Goal: Check status: Check status

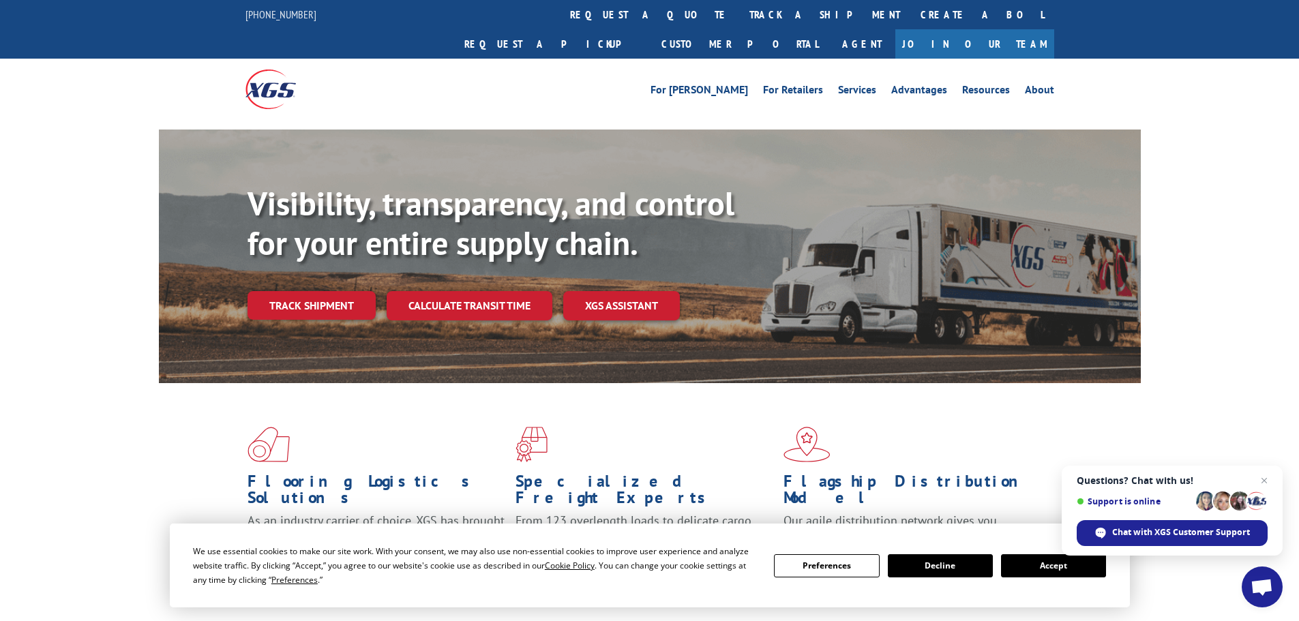
click at [1049, 565] on button "Accept" at bounding box center [1053, 565] width 105 height 23
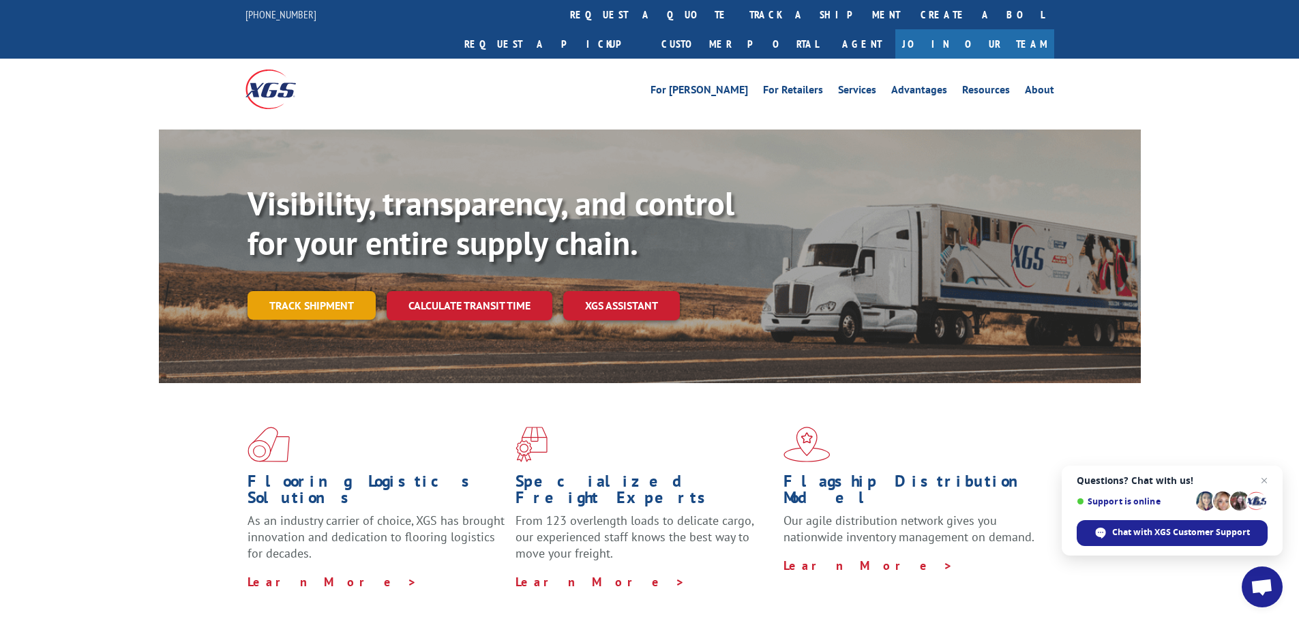
click at [290, 291] on link "Track shipment" at bounding box center [311, 305] width 128 height 29
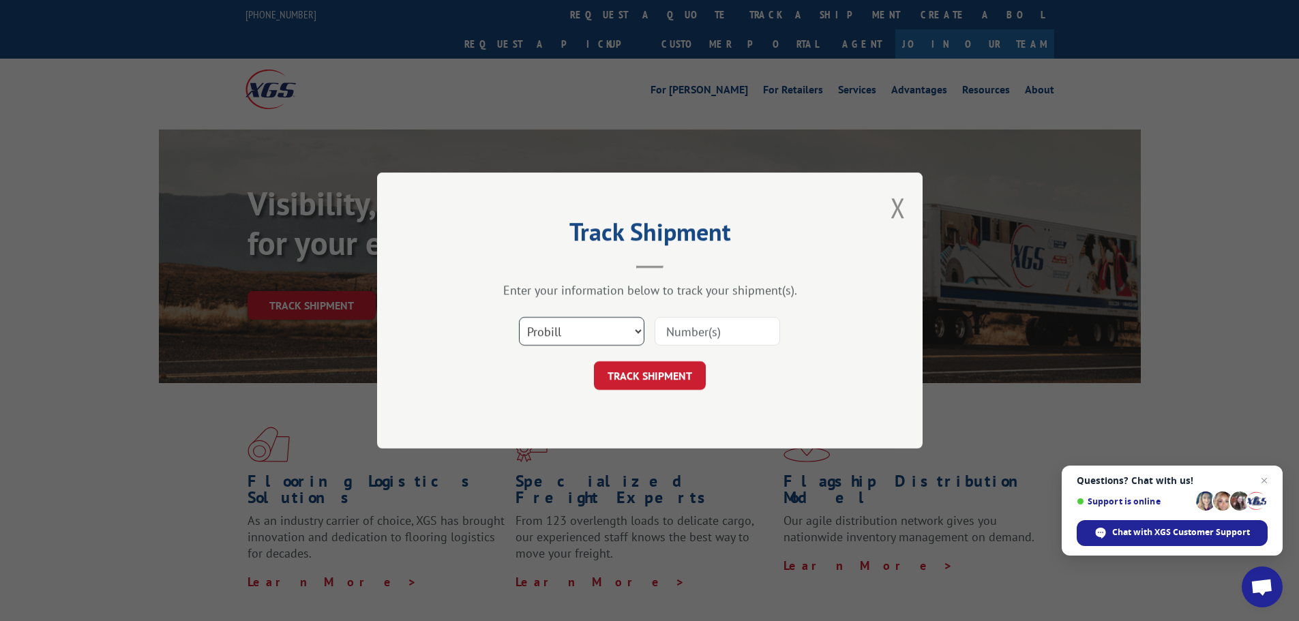
click at [580, 342] on select "Select category... Probill BOL PO" at bounding box center [581, 331] width 125 height 29
select select "bol"
click at [519, 317] on select "Select category... Probill BOL PO" at bounding box center [581, 331] width 125 height 29
click at [695, 349] on div "Select category... Probill BOL PO" at bounding box center [649, 331] width 409 height 45
click at [704, 337] on input at bounding box center [716, 331] width 125 height 29
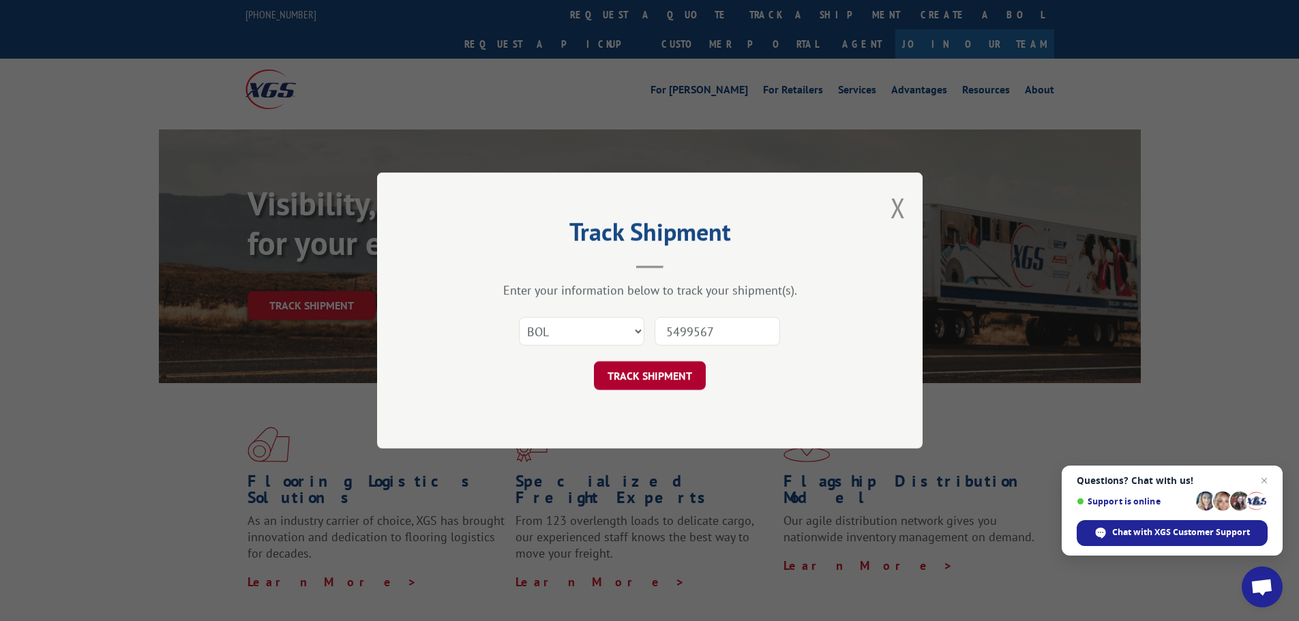
type input "5499567"
click at [658, 376] on button "TRACK SHIPMENT" at bounding box center [650, 375] width 112 height 29
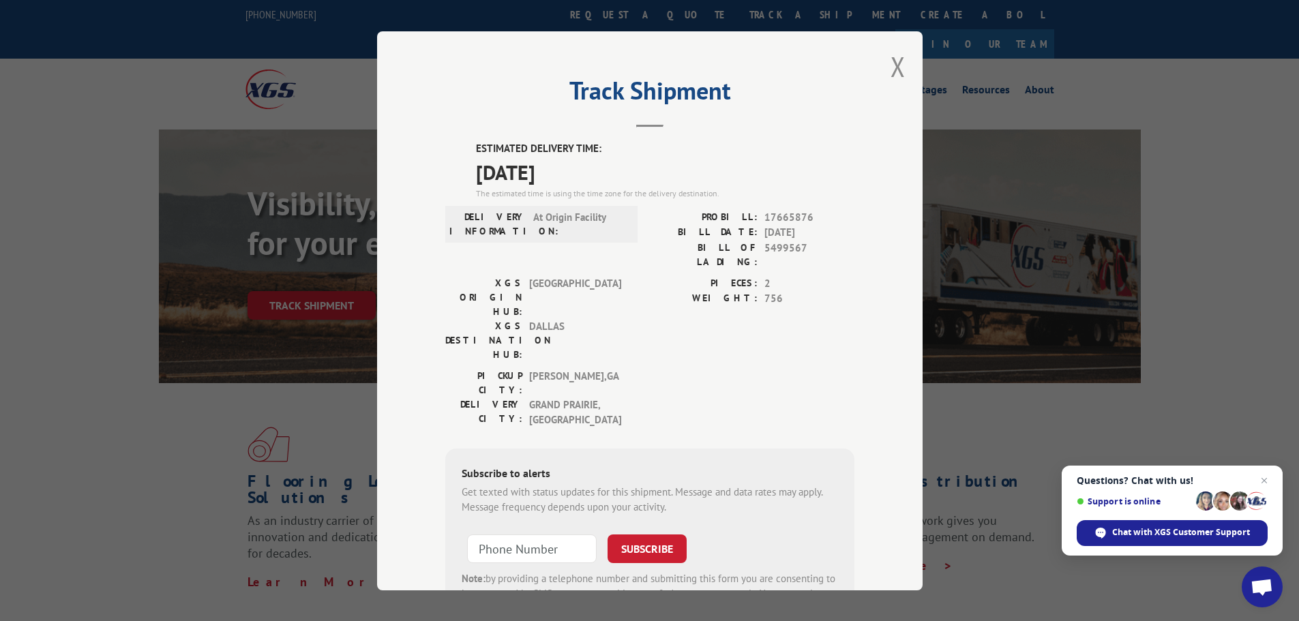
click at [67, 127] on div "Track Shipment ESTIMATED DELIVERY TIME: [DATE] The estimated time is using the …" at bounding box center [649, 310] width 1299 height 621
